Goal: Task Accomplishment & Management: Use online tool/utility

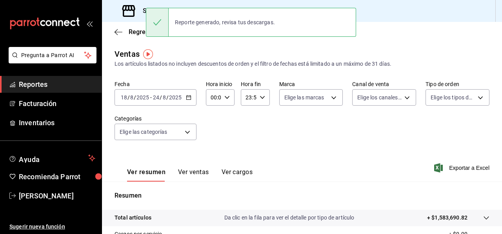
click at [184, 96] on div "[DATE] [DATE] - [DATE] [DATE]" at bounding box center [155, 97] width 82 height 16
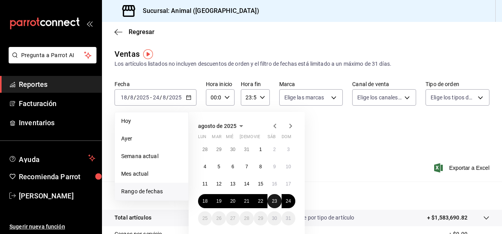
click at [271, 202] on button "23" at bounding box center [274, 201] width 14 height 14
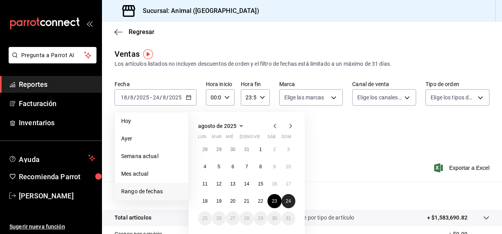
click at [285, 203] on button "24" at bounding box center [289, 201] width 14 height 14
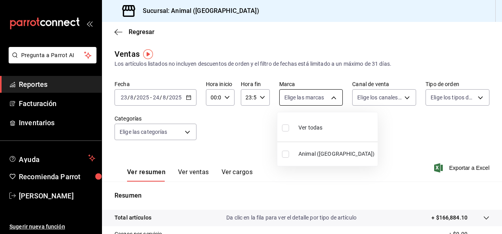
click at [323, 104] on body "Pregunta a Parrot AI Reportes Facturación Inventarios Ayuda Recomienda Parrot […" at bounding box center [251, 117] width 502 height 234
click at [325, 130] on li "Ver todas" at bounding box center [327, 127] width 100 height 23
type input "3f39fcdc-c8c4-4fff-883a-47b345d9391c"
checkbox input "true"
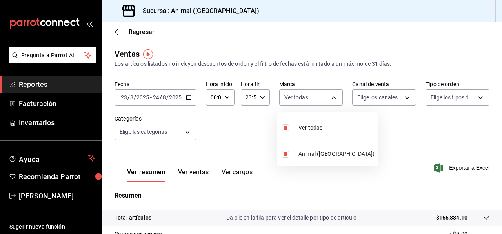
click at [409, 102] on div at bounding box center [251, 117] width 502 height 234
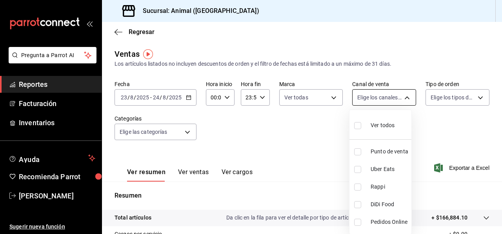
click at [402, 101] on body "Pregunta a Parrot AI Reportes Facturación Inventarios Ayuda Recomienda Parrot […" at bounding box center [251, 117] width 502 height 234
click at [400, 120] on li "Ver todos" at bounding box center [380, 124] width 62 height 23
type input "PARROT,UBER_EATS,RAPPI,DIDI_FOOD,ONLINE"
checkbox input "true"
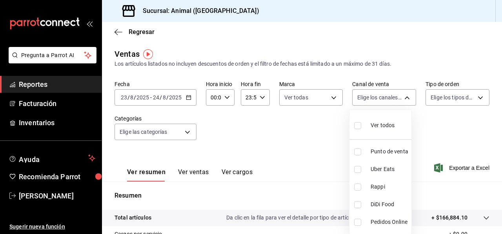
checkbox input "true"
click at [478, 100] on div at bounding box center [251, 117] width 502 height 234
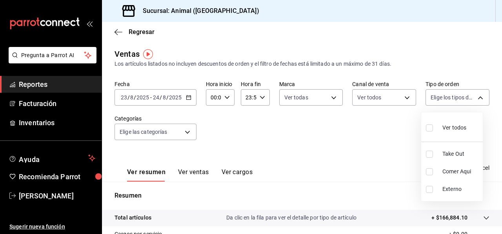
click at [478, 100] on body "Pregunta a Parrot AI Reportes Facturación Inventarios Ayuda Recomienda Parrot […" at bounding box center [251, 117] width 502 height 234
click at [455, 126] on span "Ver todos" at bounding box center [454, 128] width 24 height 8
type input "3f245141-8cb2-4099-bf0f-bc16ed99609a,be50bec9-a7ef-41cc-9154-7015b9ad380c,EXTER…"
checkbox input "true"
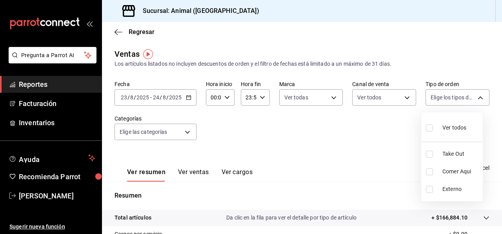
checkbox input "true"
click at [187, 132] on div at bounding box center [251, 117] width 502 height 234
click at [187, 132] on body "Pregunta a Parrot AI Reportes Facturación Inventarios Ayuda Recomienda Parrot […" at bounding box center [251, 117] width 502 height 234
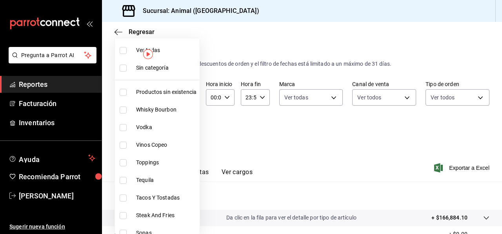
click at [166, 46] on span "Ver todas" at bounding box center [166, 50] width 60 height 8
type input "ab590da7-d0c4-47a8-ac4f-44aecaaca930,928f1d8c-49b4-4cad-a5c8-35f7885dcb7c,2440b…"
checkbox input "true"
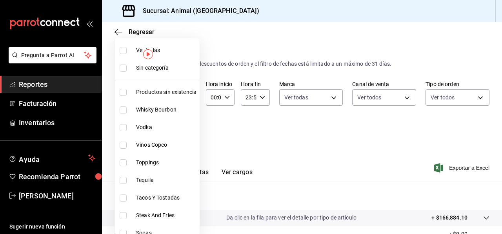
checkbox input "true"
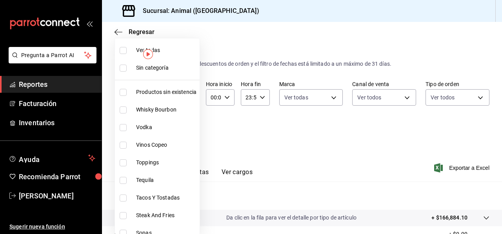
checkbox input "true"
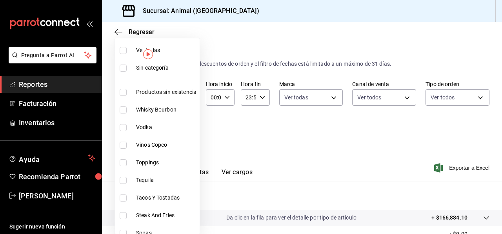
checkbox input "true"
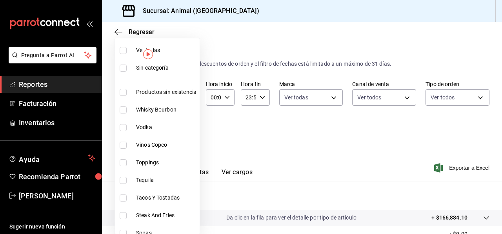
checkbox input "true"
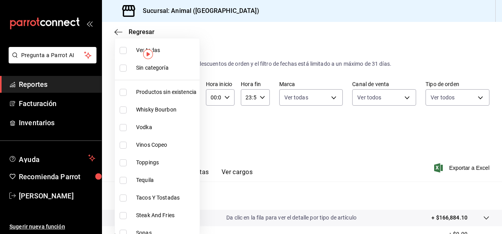
checkbox input "true"
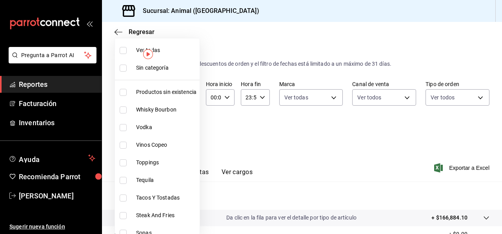
checkbox input "true"
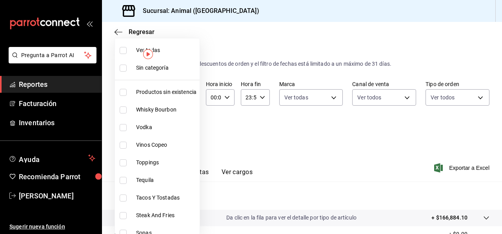
checkbox input "true"
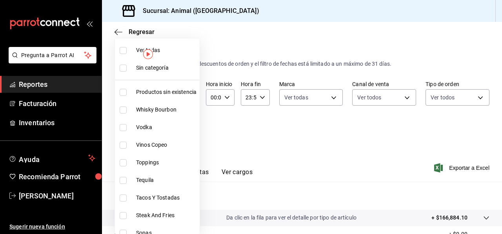
checkbox input "true"
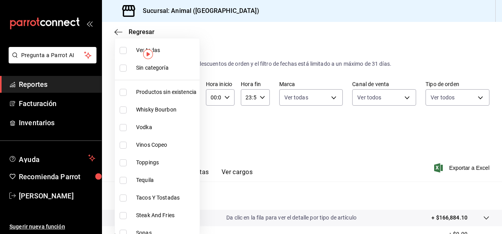
checkbox input "true"
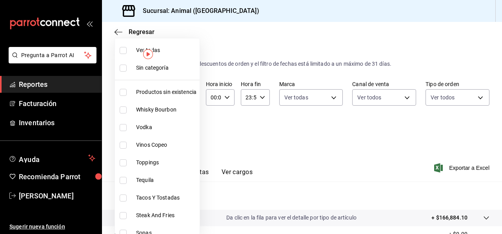
checkbox input "true"
click at [274, 142] on div at bounding box center [251, 117] width 502 height 234
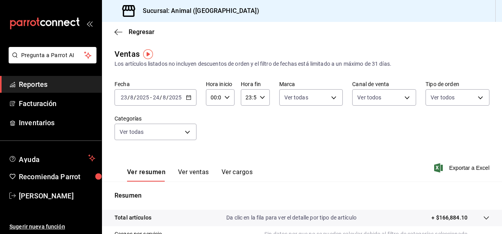
click at [274, 142] on div "Fecha [DATE] [DATE] - [DATE] [DATE] Hora inicio 00:00 Hora inicio Hora fin 23:5…" at bounding box center [301, 115] width 375 height 69
click at [183, 170] on button "Ver ventas" at bounding box center [193, 175] width 31 height 13
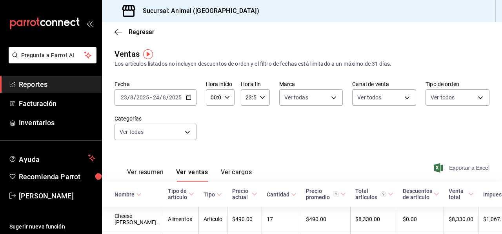
click at [452, 168] on span "Exportar a Excel" at bounding box center [463, 168] width 54 height 9
